Goal: Transaction & Acquisition: Book appointment/travel/reservation

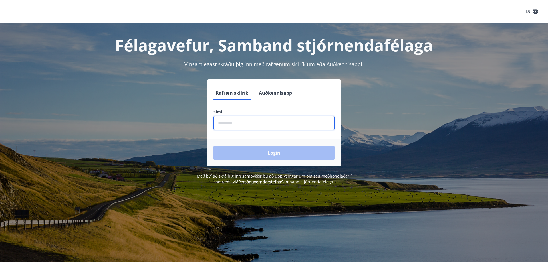
click at [227, 121] on input "phone" at bounding box center [273, 123] width 121 height 14
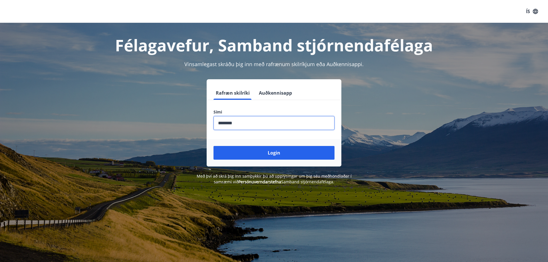
type input "********"
click at [213, 146] on button "Login" at bounding box center [273, 153] width 121 height 14
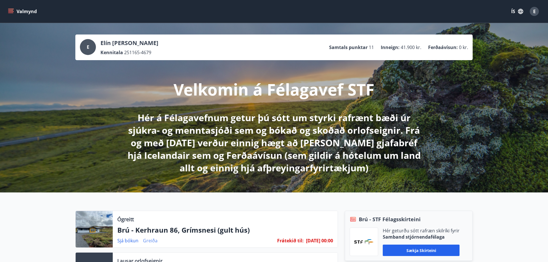
click at [149, 242] on link "Greiða" at bounding box center [150, 241] width 15 height 6
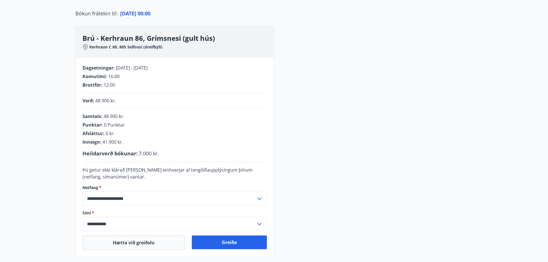
scroll to position [87, 0]
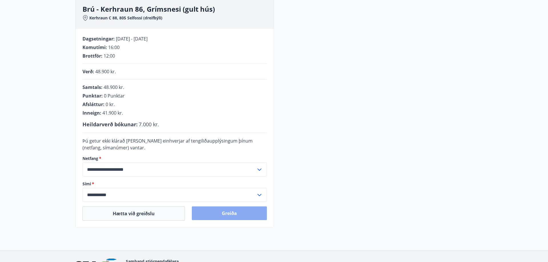
click at [228, 213] on button "Greiða" at bounding box center [229, 214] width 75 height 14
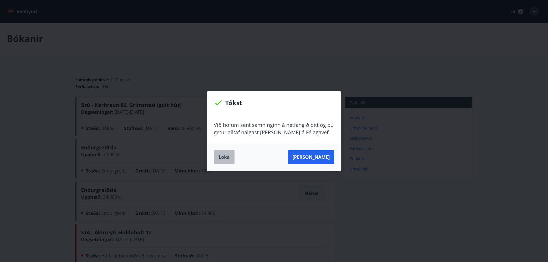
click at [228, 158] on button "Loka" at bounding box center [224, 157] width 21 height 14
